Goal: Information Seeking & Learning: Learn about a topic

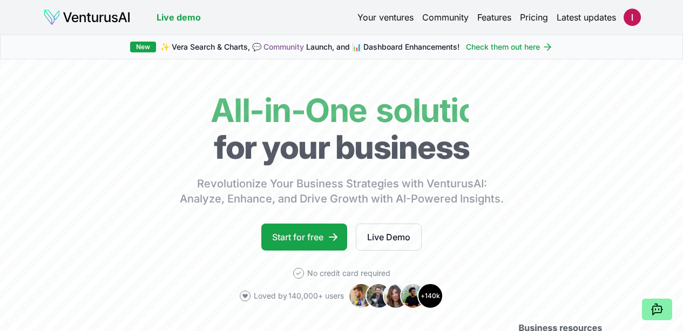
click at [397, 15] on link "Your ventures" at bounding box center [386, 17] width 56 height 13
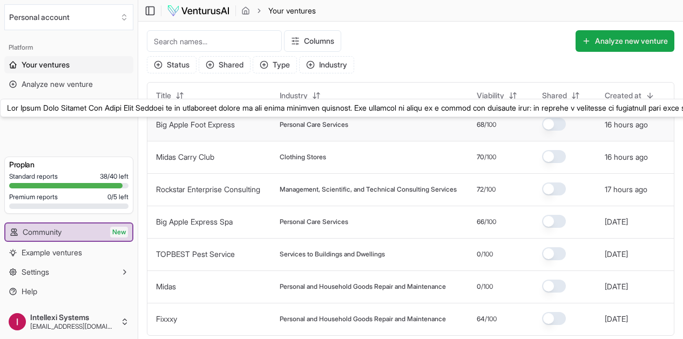
click at [232, 125] on link "Big Apple Foot Express" at bounding box center [195, 124] width 79 height 9
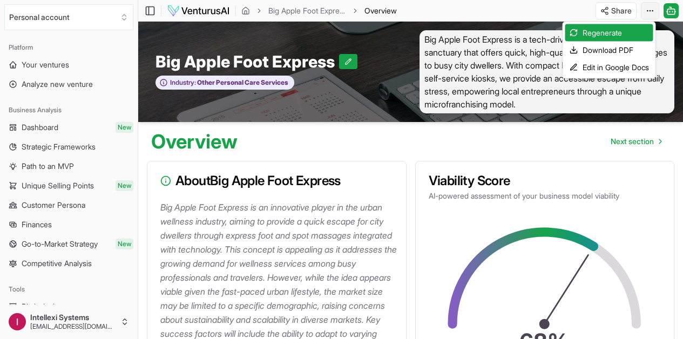
click at [648, 6] on html "We value your privacy We use cookies to enhance your browsing experience, serve…" at bounding box center [341, 169] width 683 height 339
click at [616, 50] on div "Download PDF" at bounding box center [610, 50] width 88 height 17
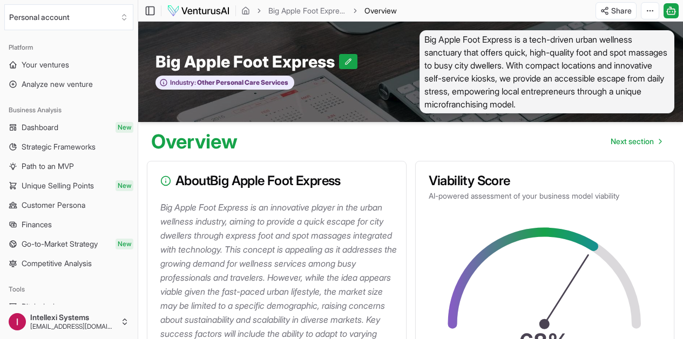
click at [256, 9] on icon "breadcrumb" at bounding box center [260, 11] width 8 height 8
click at [245, 11] on icon "breadcrumb" at bounding box center [246, 10] width 9 height 9
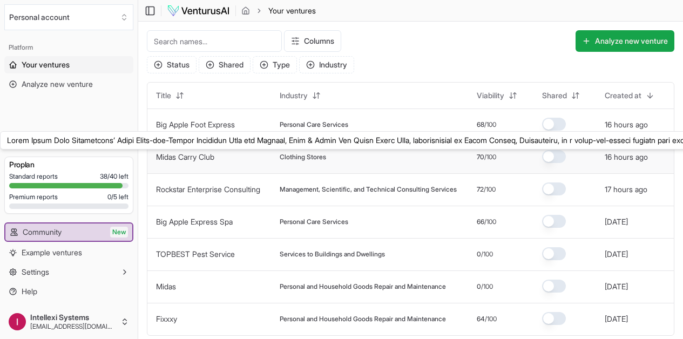
click at [187, 161] on link "Midas Carry Club" at bounding box center [185, 156] width 58 height 9
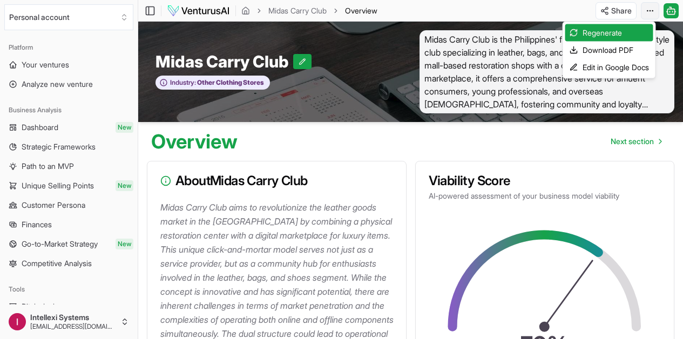
click at [648, 10] on html "We value your privacy We use cookies to enhance your browsing experience, serve…" at bounding box center [341, 169] width 683 height 339
click at [607, 45] on div "Download PDF" at bounding box center [610, 50] width 88 height 17
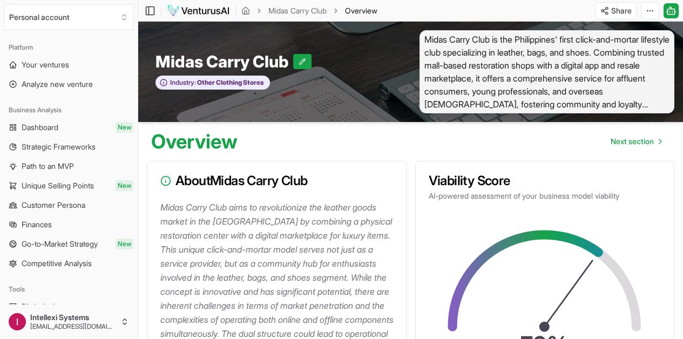
click at [256, 7] on icon "breadcrumb" at bounding box center [260, 11] width 8 height 8
click at [249, 9] on icon "breadcrumb" at bounding box center [246, 10] width 9 height 9
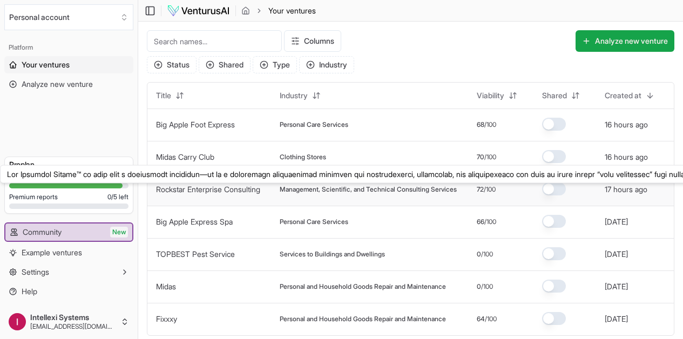
click at [207, 194] on link "Rockstar Enterprise Consulting" at bounding box center [208, 189] width 104 height 9
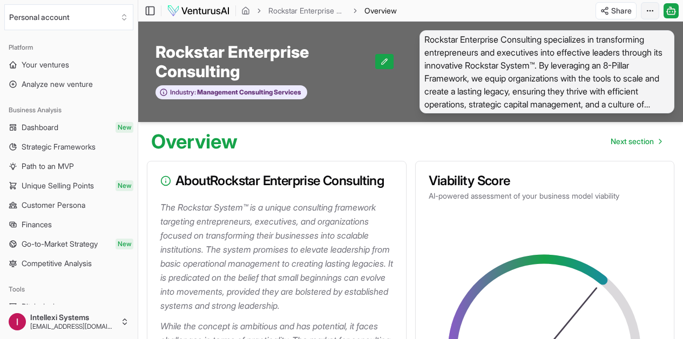
click at [649, 15] on html "We value your privacy We use cookies to enhance your browsing experience, serve…" at bounding box center [341, 169] width 683 height 339
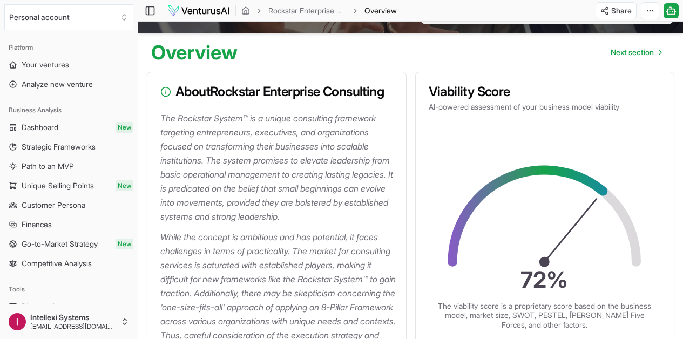
scroll to position [90, 0]
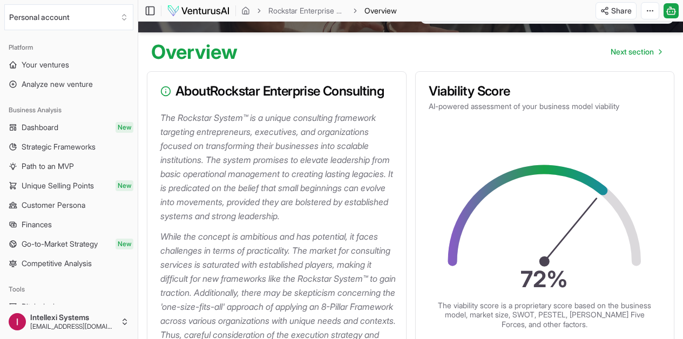
click at [480, 230] on icon "72 %" at bounding box center [545, 226] width 203 height 132
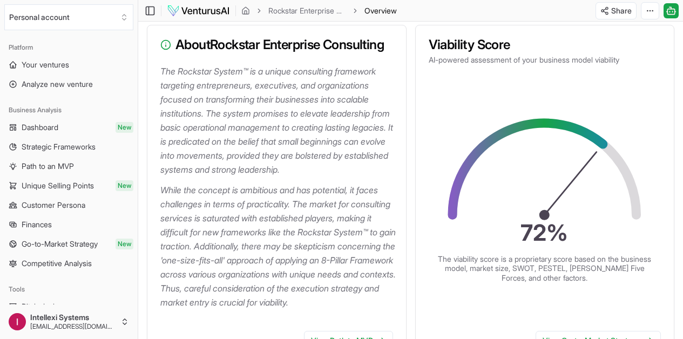
scroll to position [139, 0]
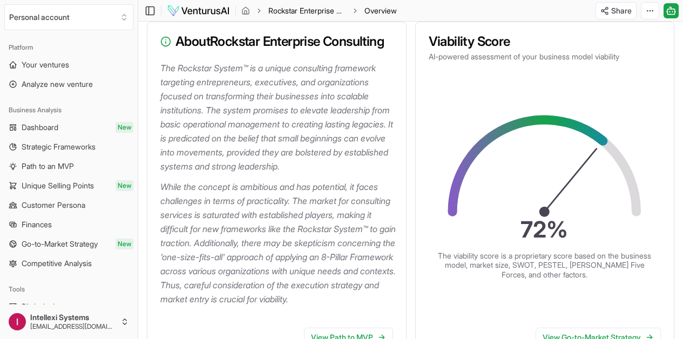
click at [316, 15] on link "Rockstar Enterprise Consulting" at bounding box center [308, 10] width 78 height 11
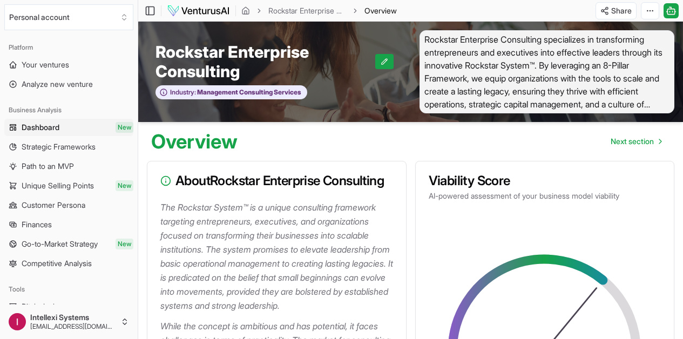
click at [250, 13] on ol "Rockstar Enterprise Consulting Overview" at bounding box center [320, 10] width 156 height 11
click at [247, 12] on icon "breadcrumb" at bounding box center [246, 10] width 9 height 9
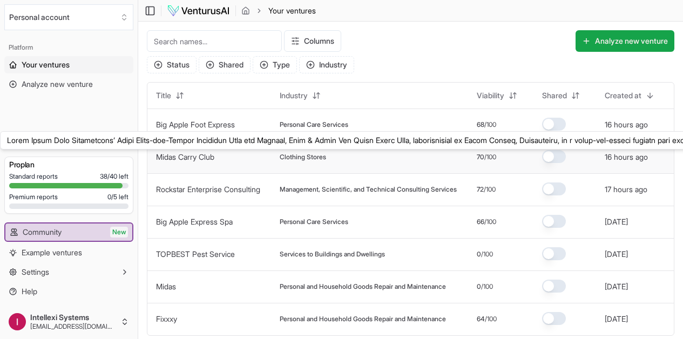
click at [191, 159] on link "Midas Carry Club" at bounding box center [185, 156] width 58 height 9
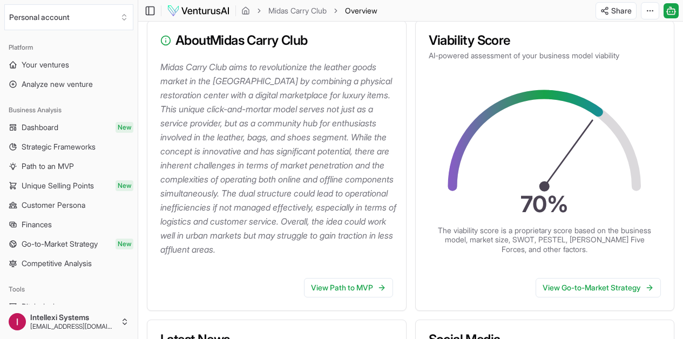
scroll to position [139, 0]
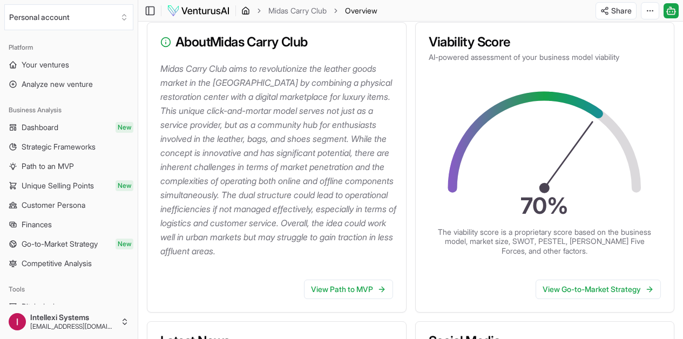
click at [247, 8] on icon "breadcrumb" at bounding box center [246, 10] width 6 height 7
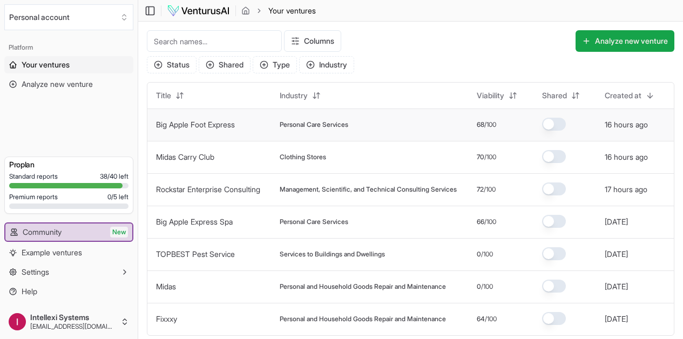
click at [202, 123] on link "Big Apple Foot Express" at bounding box center [195, 124] width 79 height 9
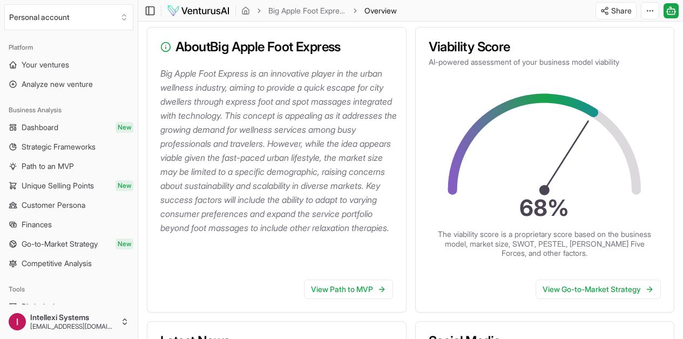
scroll to position [133, 0]
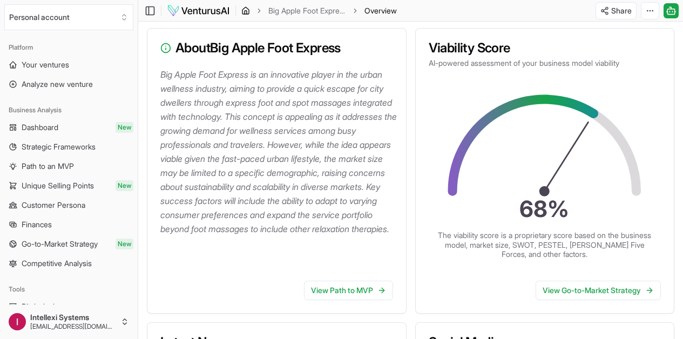
click at [246, 11] on icon "breadcrumb" at bounding box center [246, 10] width 9 height 9
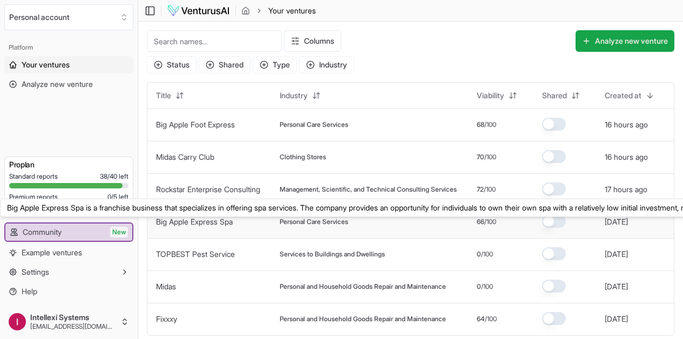
click at [212, 223] on link "Big Apple Express Spa" at bounding box center [194, 221] width 77 height 9
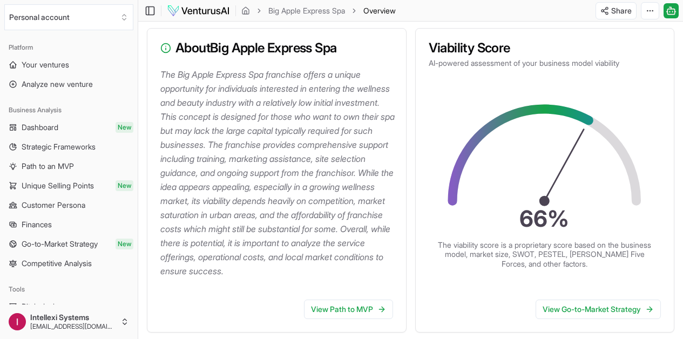
scroll to position [124, 0]
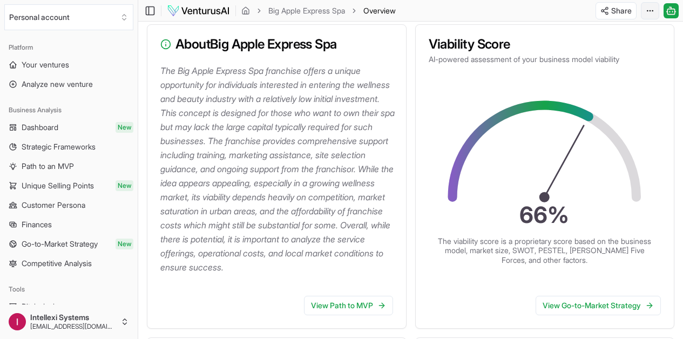
click at [655, 13] on html "We value your privacy We use cookies to enhance your browsing experience, serve…" at bounding box center [341, 45] width 683 height 339
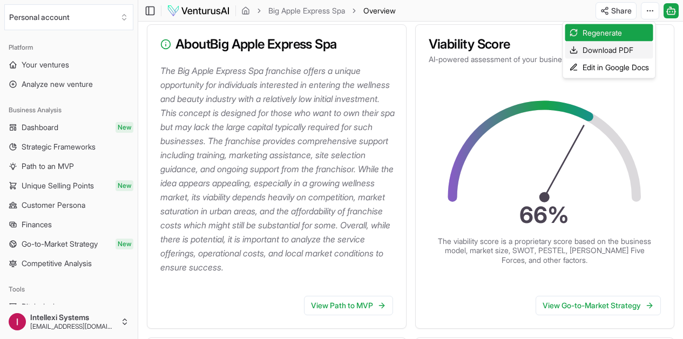
click at [620, 44] on div "Download PDF" at bounding box center [610, 50] width 88 height 17
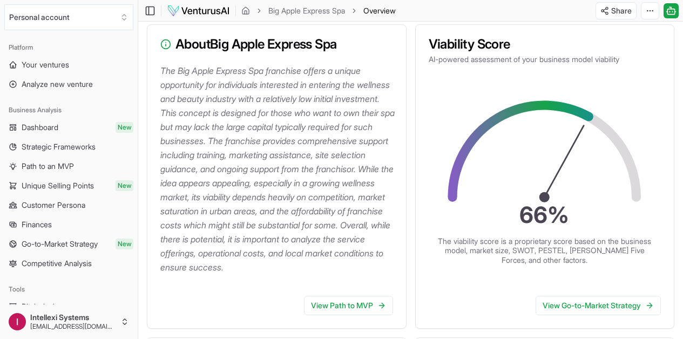
click at [191, 15] on img at bounding box center [198, 10] width 63 height 13
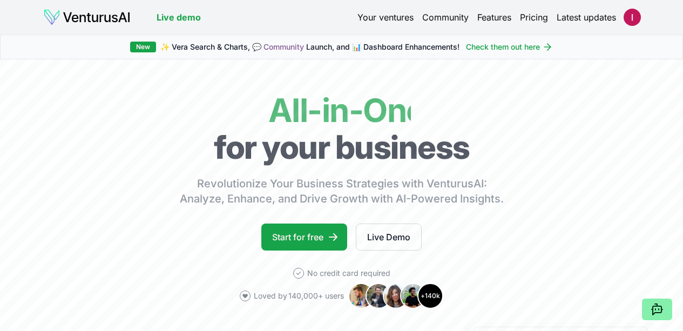
click at [373, 16] on link "Your ventures" at bounding box center [386, 17] width 56 height 13
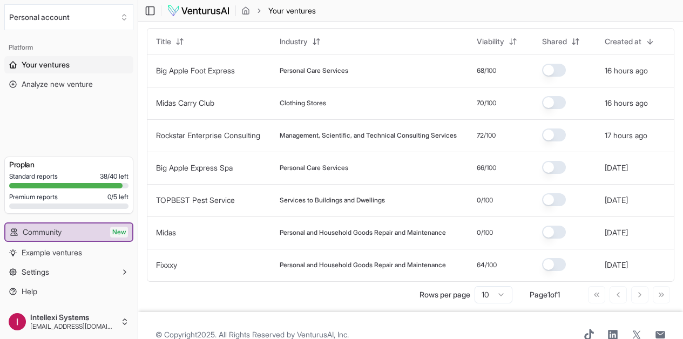
scroll to position [69, 0]
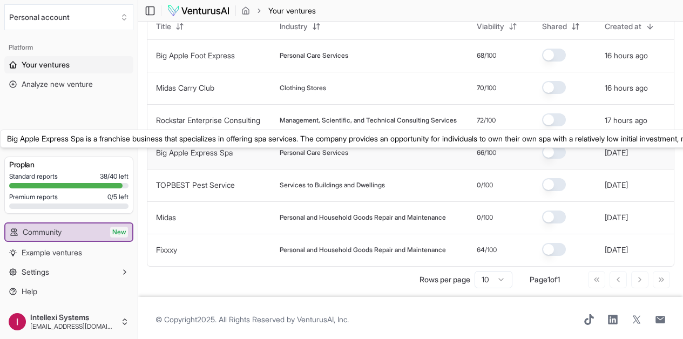
click at [191, 156] on link "Big Apple Express Spa" at bounding box center [194, 152] width 77 height 9
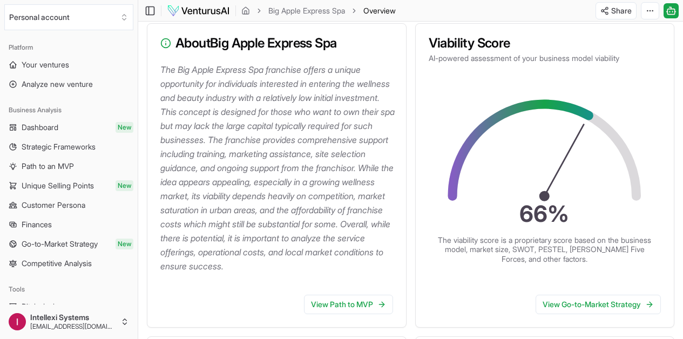
scroll to position [126, 0]
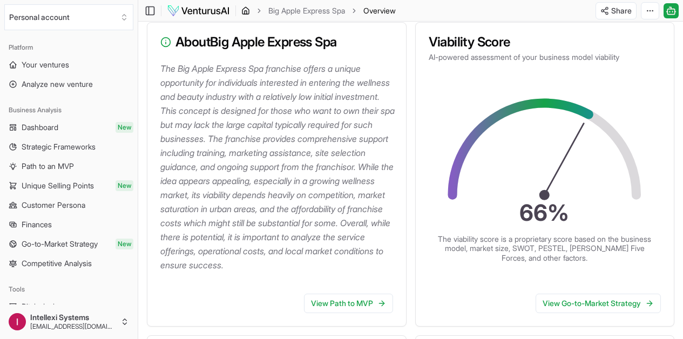
click at [245, 8] on icon "breadcrumb" at bounding box center [246, 10] width 6 height 7
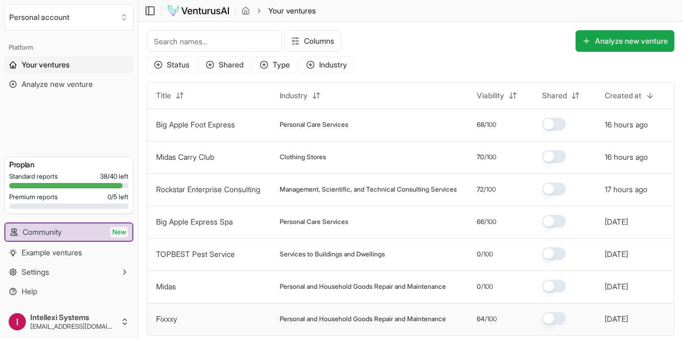
click at [163, 324] on link "Fixxxy" at bounding box center [166, 318] width 21 height 9
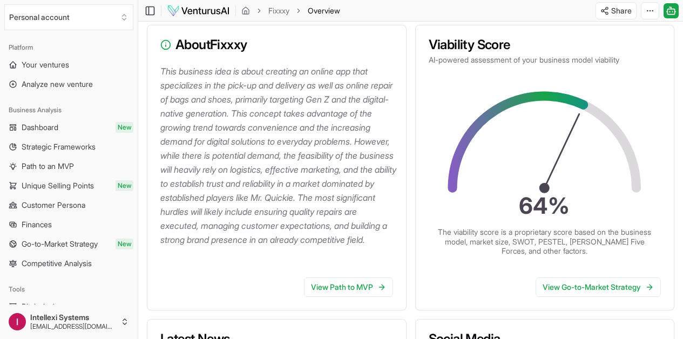
scroll to position [14613, 0]
